Goal: Task Accomplishment & Management: Use online tool/utility

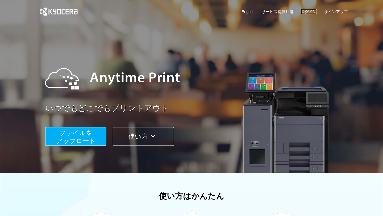
click at [312, 13] on link "ログイン" at bounding box center [309, 12] width 16 height 6
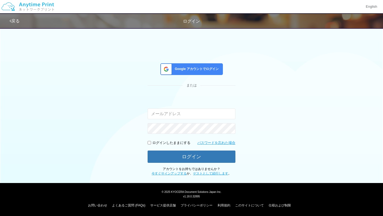
click at [210, 72] on div "Google アカウントでログイン" at bounding box center [192, 69] width 63 height 12
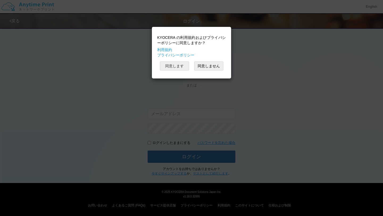
click at [176, 70] on button "同意します" at bounding box center [174, 66] width 29 height 9
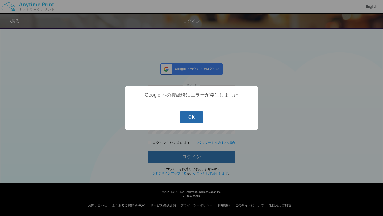
click at [184, 119] on button "OK" at bounding box center [192, 118] width 24 height 12
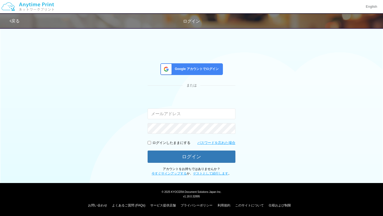
click at [194, 70] on span "Google アカウントでログイン" at bounding box center [196, 69] width 46 height 5
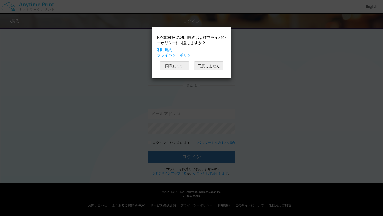
click at [187, 65] on button "同意します" at bounding box center [174, 66] width 29 height 9
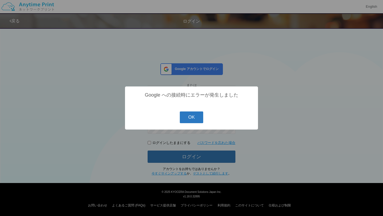
click at [195, 120] on button "OK" at bounding box center [192, 118] width 24 height 12
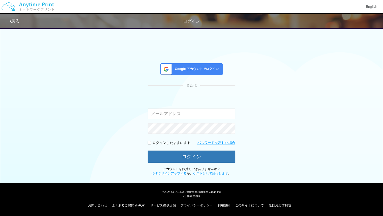
click at [220, 65] on div "Google アカウントでログイン" at bounding box center [192, 69] width 63 height 12
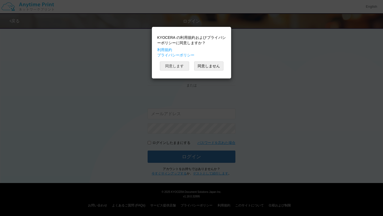
click at [181, 65] on button "同意します" at bounding box center [174, 66] width 29 height 9
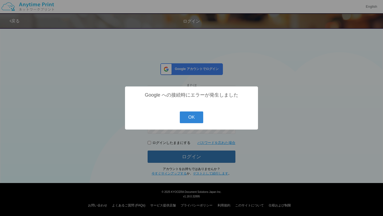
click at [192, 122] on button "OK" at bounding box center [192, 118] width 24 height 12
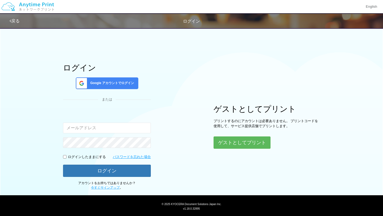
click at [94, 80] on div "Google アカウントでログイン" at bounding box center [107, 83] width 63 height 12
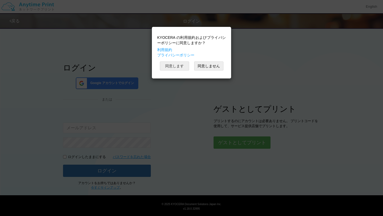
click at [183, 65] on button "同意します" at bounding box center [174, 66] width 29 height 9
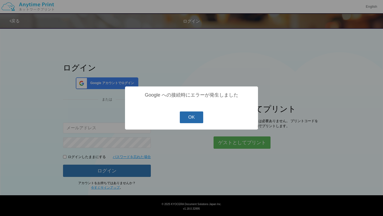
click at [188, 115] on button "OK" at bounding box center [192, 118] width 24 height 12
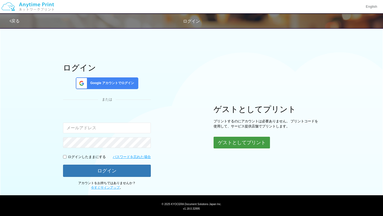
click at [230, 140] on button "ゲストとしてプリント" at bounding box center [242, 143] width 56 height 12
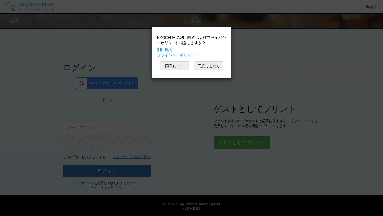
click at [172, 61] on div "KYOCERA の利用規約およびプライバシーポリシーに同意しますか？ 利用規約 プライバシーポリシー 同意します 同意しません" at bounding box center [192, 53] width 74 height 46
click at [173, 64] on button "同意します" at bounding box center [174, 66] width 29 height 9
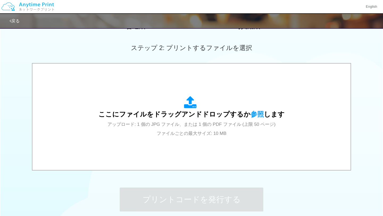
scroll to position [173, 0]
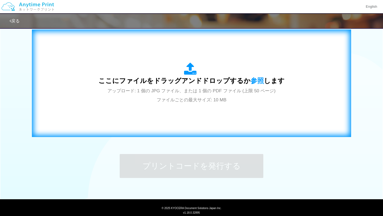
click at [189, 88] on div "ここにファイルをドラッグアンドドロップするか 参照 します アップロード: 1 個の JPG ファイル、または 1 個の PDF ファイル (上限 50 ペー…" at bounding box center [192, 84] width 186 height 42
click at [172, 73] on div "ここにファイルをドラッグアンドドロップするか 参照 します アップロード: 1 個の JPG ファイル、または 1 個の PDF ファイル (上限 50 ペー…" at bounding box center [192, 84] width 186 height 42
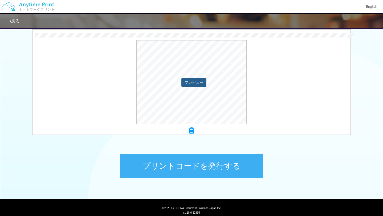
click at [202, 82] on button "プレビュー" at bounding box center [194, 82] width 25 height 9
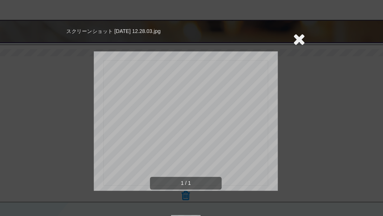
click at [267, 28] on icon at bounding box center [267, 26] width 8 height 11
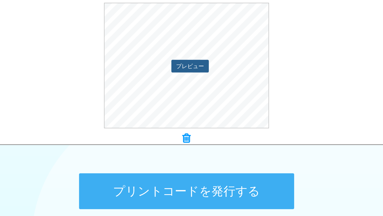
click at [194, 81] on button "プレビュー" at bounding box center [194, 82] width 25 height 9
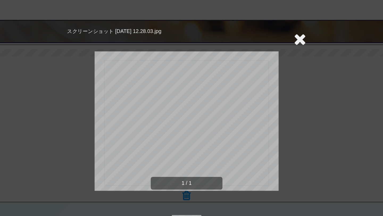
click at [262, 27] on section "スクリーンショット 2025-10-07 12.28.03.jpg" at bounding box center [192, 25] width 160 height 13
click at [267, 26] on icon at bounding box center [267, 26] width 8 height 11
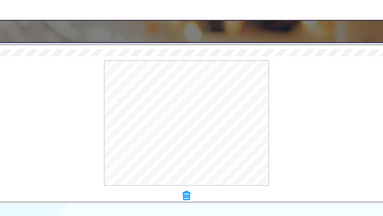
click at [193, 130] on icon at bounding box center [191, 130] width 5 height 7
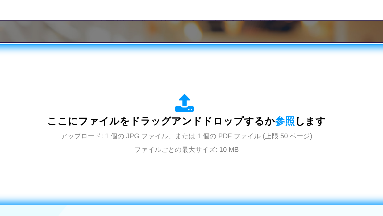
click at [188, 84] on span "ここにファイルをドラッグアンドドロップするか 参照 します" at bounding box center [192, 80] width 186 height 7
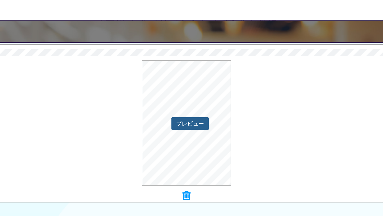
click at [190, 80] on button "プレビュー" at bounding box center [194, 82] width 25 height 9
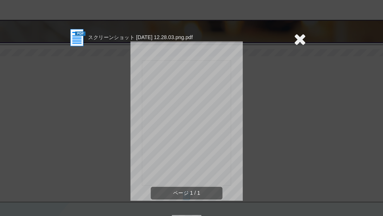
click at [268, 26] on icon at bounding box center [267, 26] width 8 height 11
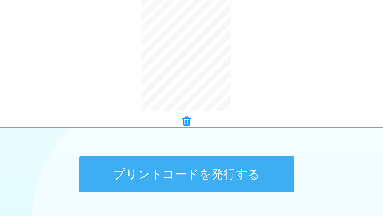
click at [210, 162] on button "プリントコードを発行する" at bounding box center [192, 166] width 144 height 24
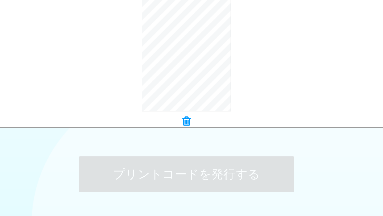
scroll to position [0, 0]
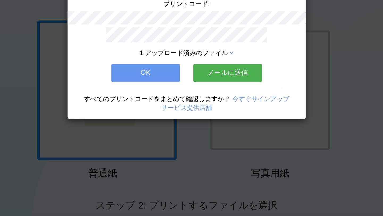
click at [219, 100] on button "メールに送信" at bounding box center [219, 98] width 46 height 12
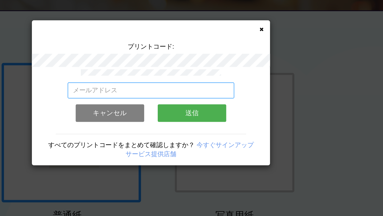
click at [220, 82] on input "email" at bounding box center [192, 81] width 112 height 11
type input "あ"
type input "ayaka.ono@rippnis.com"
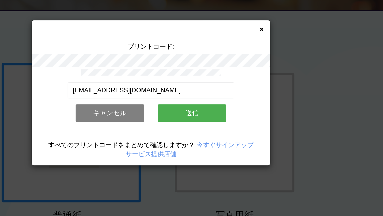
click at [235, 99] on button "送信" at bounding box center [219, 97] width 46 height 12
